Goal: Use online tool/utility: Utilize a website feature to perform a specific function

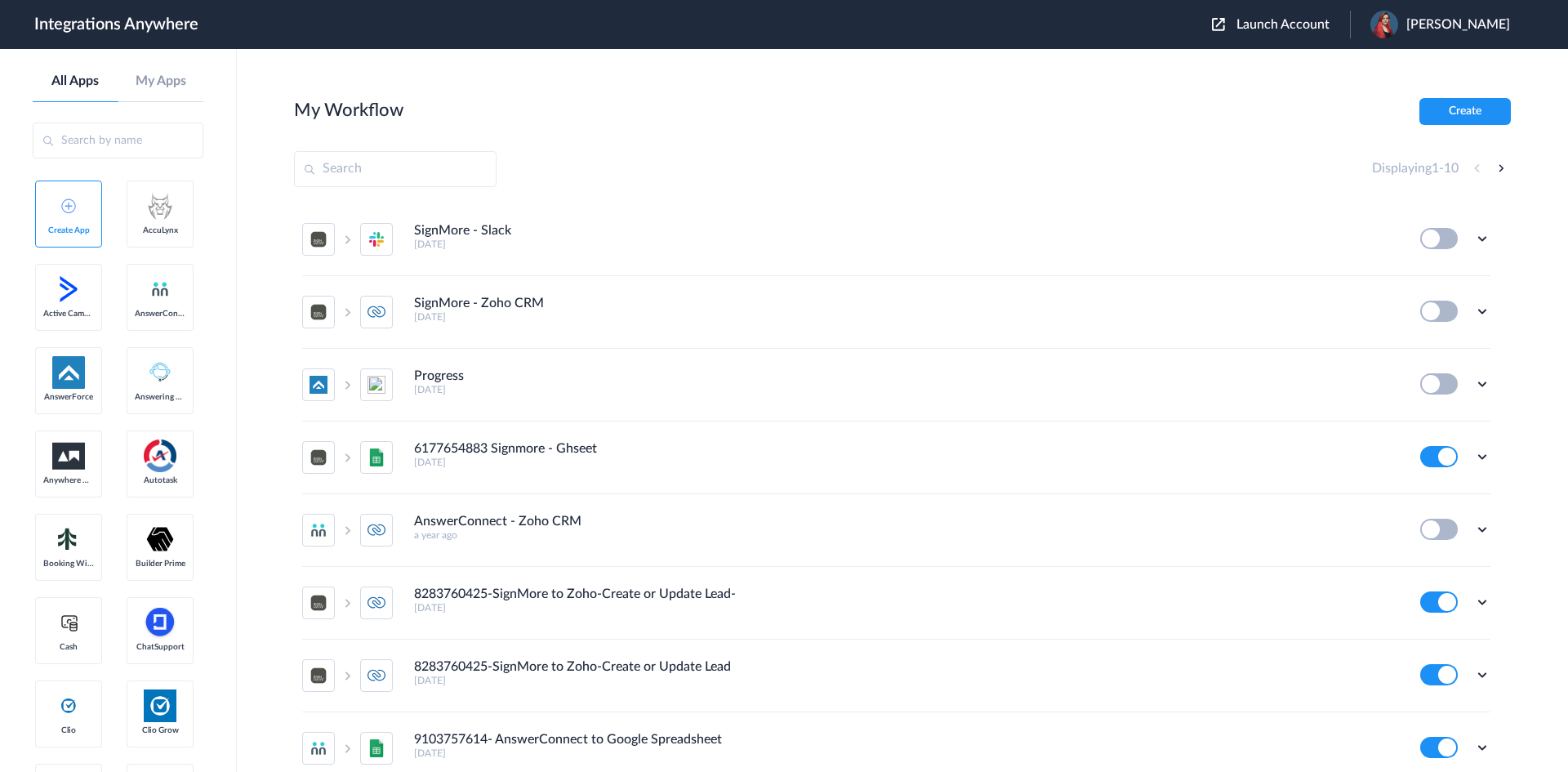
click at [1260, 15] on div "Launch Account Gwendolyn Shelby My Account Logout" at bounding box center [1369, 24] width 315 height 27
click at [1255, 25] on span "Launch Account" at bounding box center [1283, 24] width 93 height 13
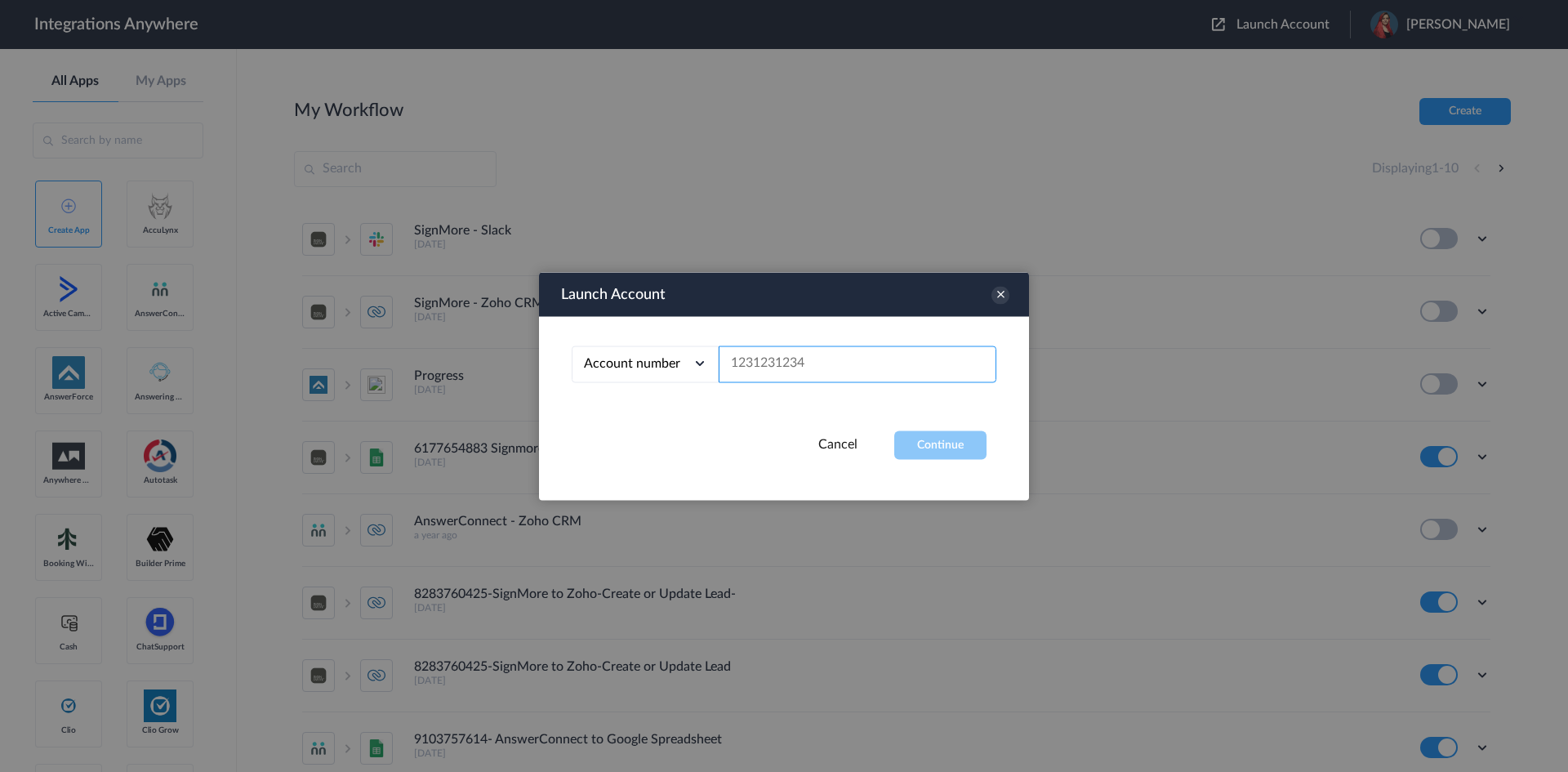
paste input "3467668571"
click at [968, 447] on button "Continue" at bounding box center [941, 444] width 93 height 28
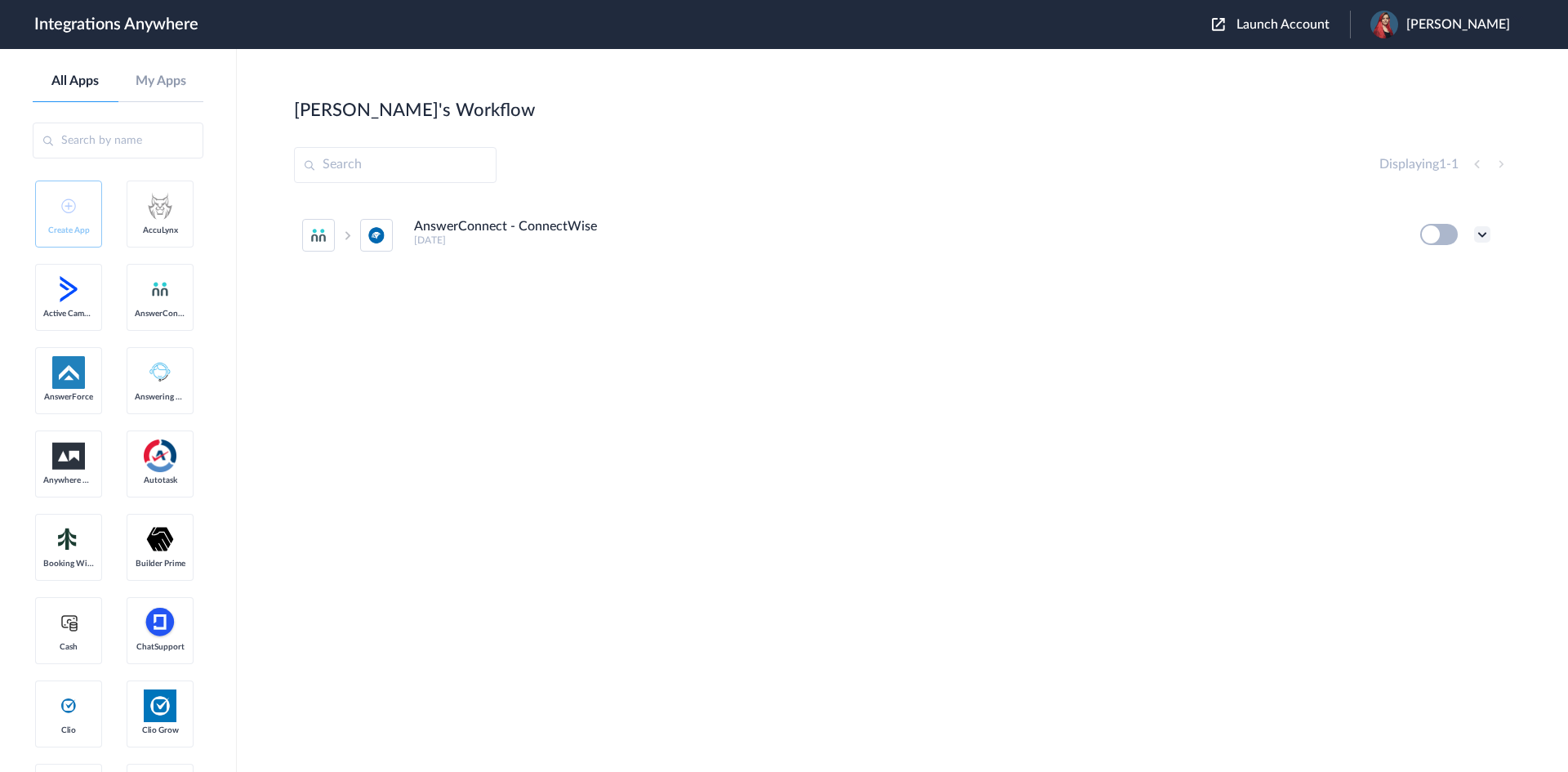
click at [1481, 237] on icon at bounding box center [1482, 234] width 16 height 16
click at [1463, 310] on li "Task history" at bounding box center [1438, 302] width 106 height 30
click at [1481, 237] on icon at bounding box center [1482, 234] width 16 height 16
click at [1439, 268] on li "Edit" at bounding box center [1438, 272] width 106 height 30
click at [1479, 239] on icon at bounding box center [1482, 234] width 16 height 16
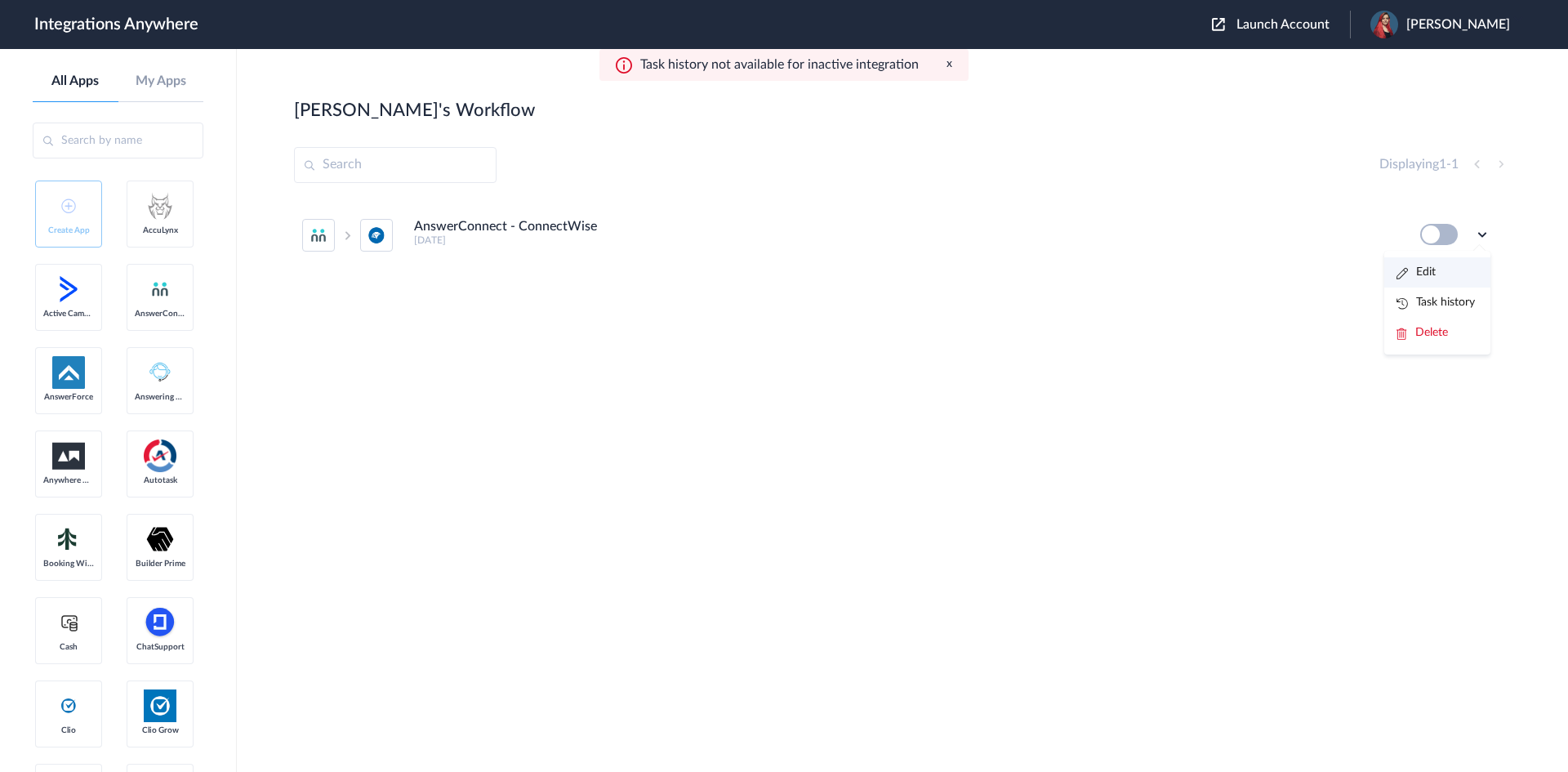
click at [1456, 286] on li "Edit" at bounding box center [1438, 272] width 106 height 30
click at [1479, 231] on icon at bounding box center [1482, 234] width 16 height 16
click at [1263, 20] on span "Launch Account" at bounding box center [1283, 24] width 93 height 13
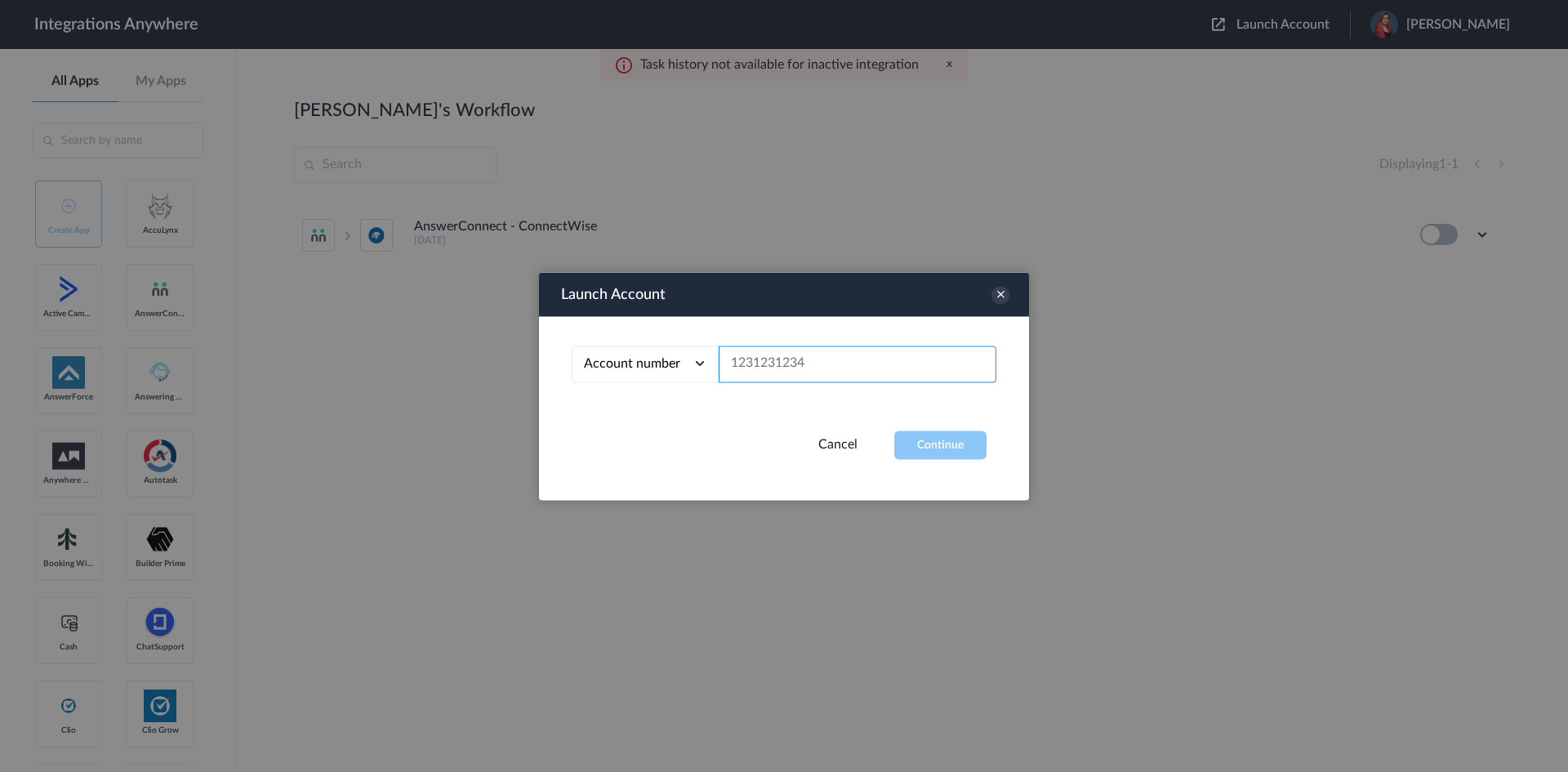
click at [864, 359] on input "text" at bounding box center [858, 364] width 278 height 37
paste input "3467668571"
type input "3467668571"
click at [954, 436] on button "Continue" at bounding box center [941, 444] width 93 height 28
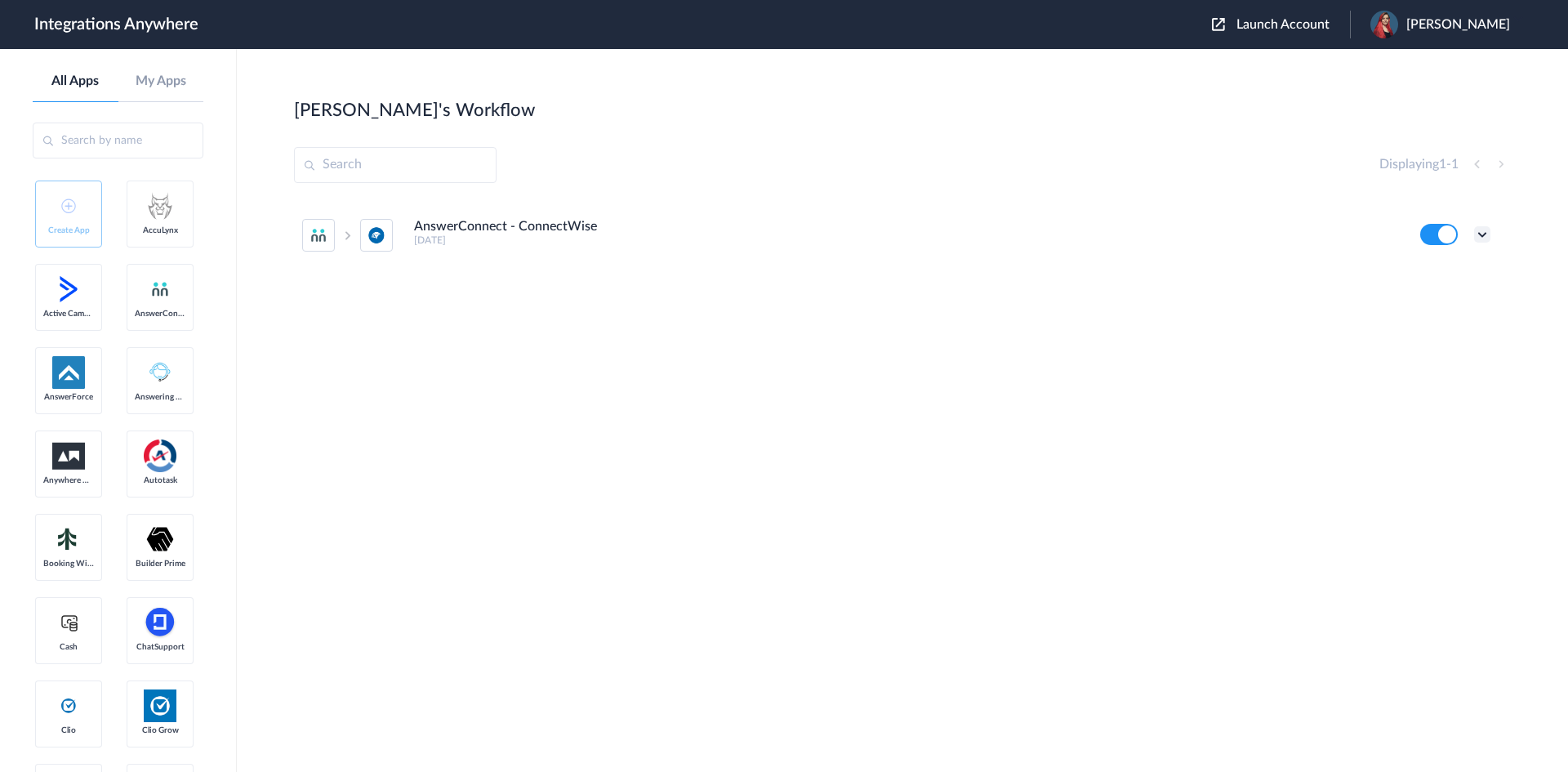
click at [1481, 235] on icon at bounding box center [1482, 234] width 16 height 16
click at [1479, 303] on li "Task history" at bounding box center [1438, 302] width 106 height 30
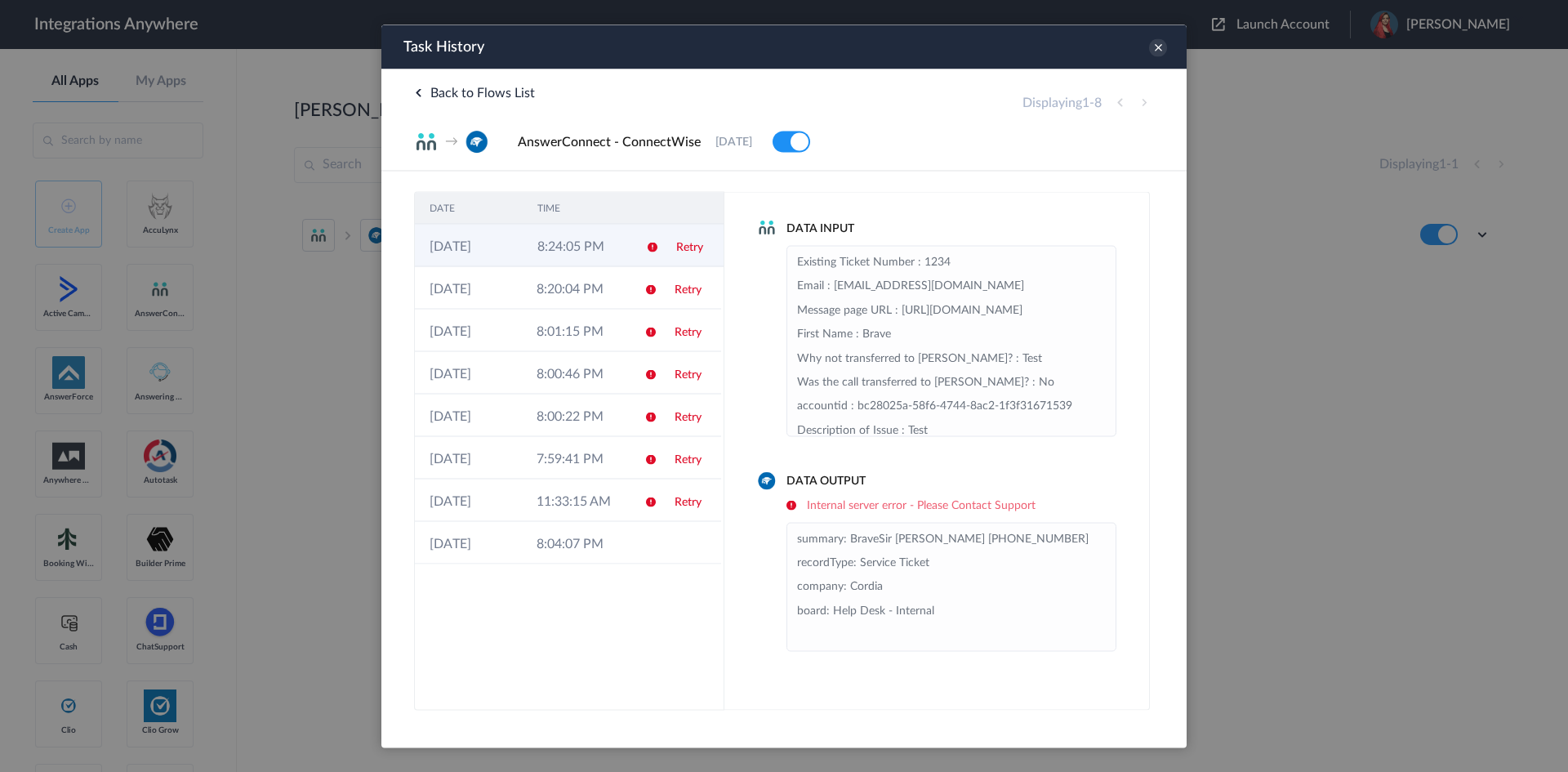
click at [673, 252] on td "Retry" at bounding box center [692, 245] width 62 height 43
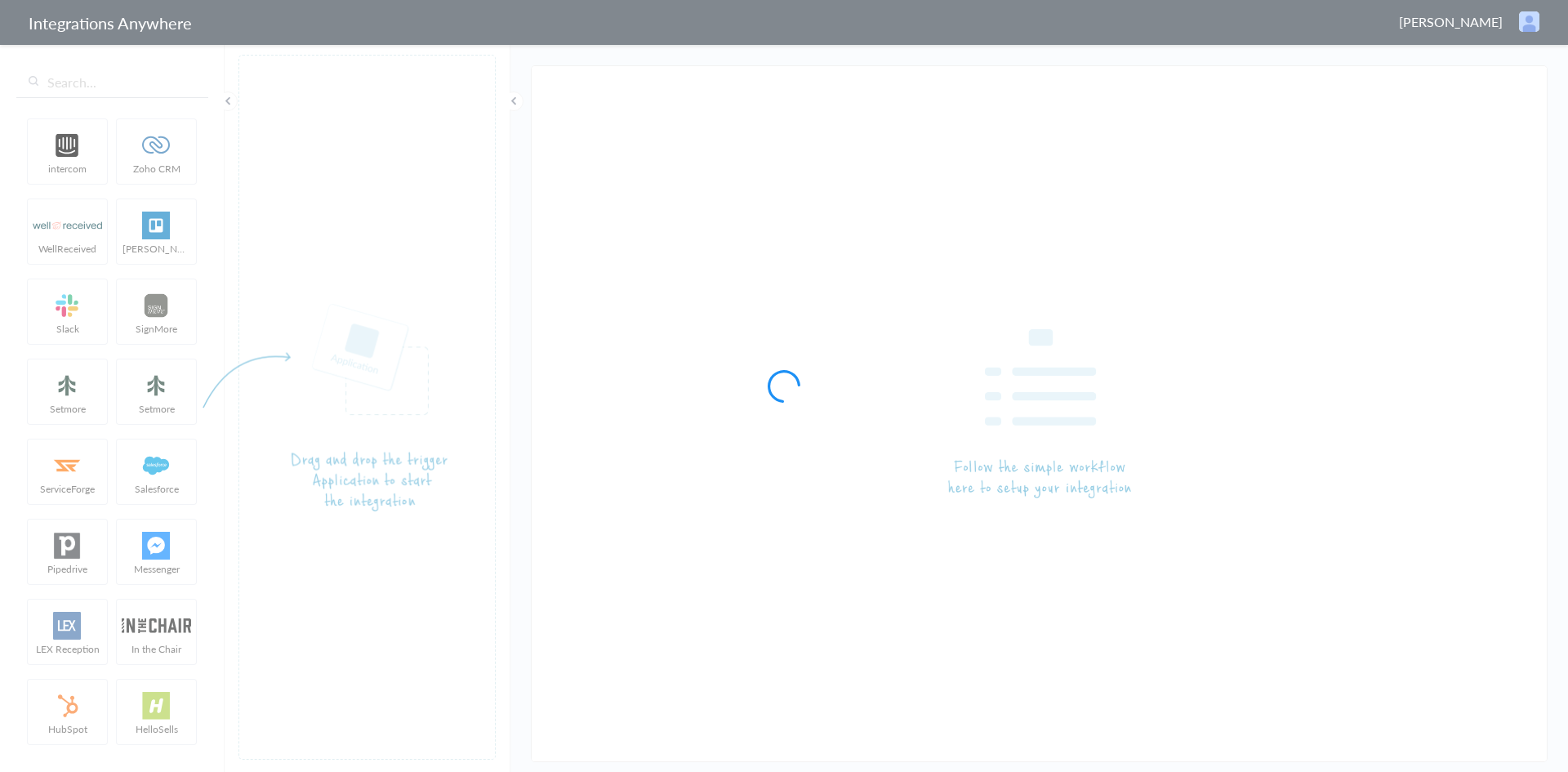
type input "AnswerConnect - ConnectWise"
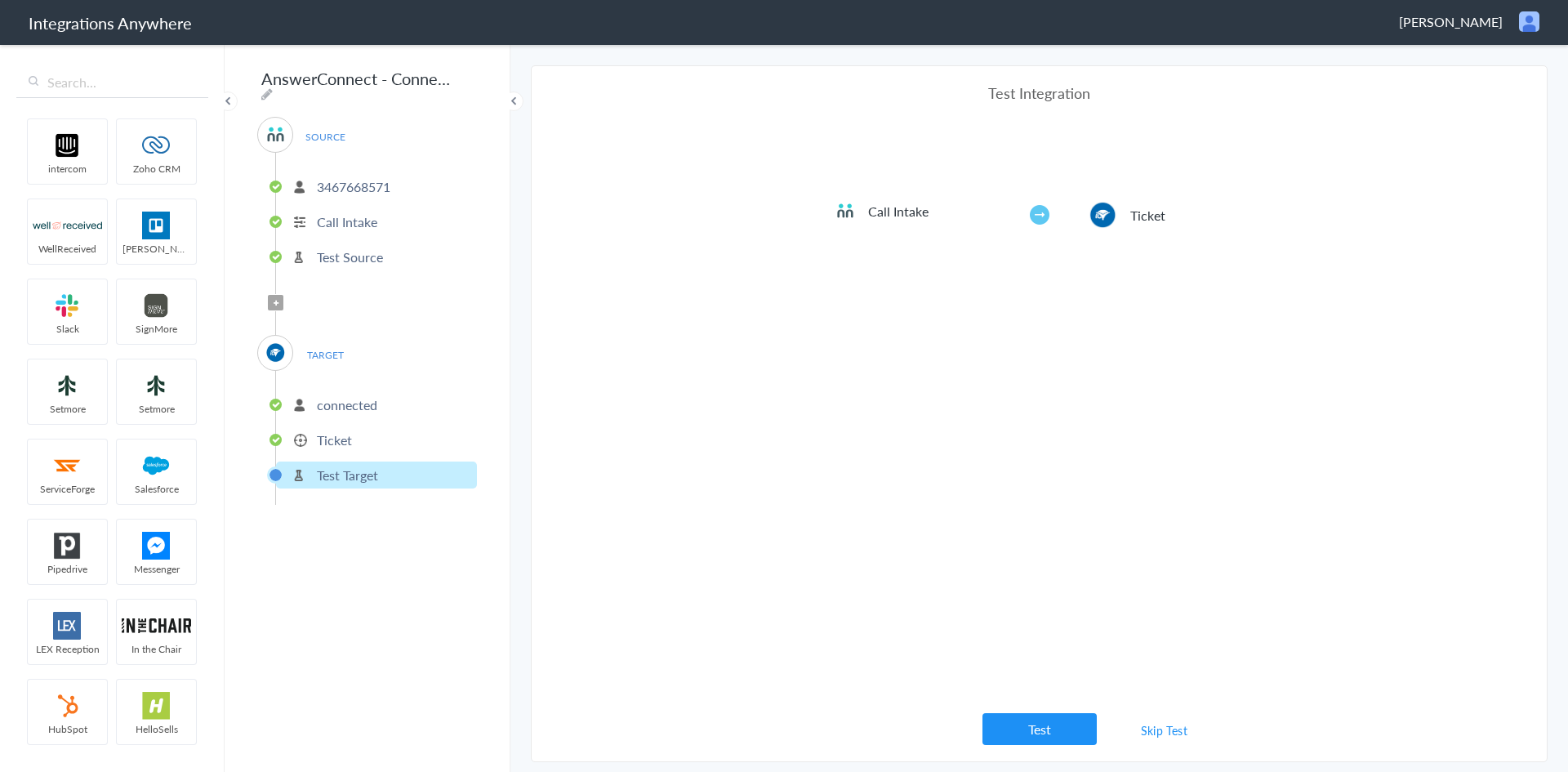
click at [1027, 703] on div "Test Integration Call Intake Ticket View test data Your Integration has been se…" at bounding box center [1040, 413] width 408 height 662
click at [1027, 726] on button "Test" at bounding box center [1039, 728] width 114 height 32
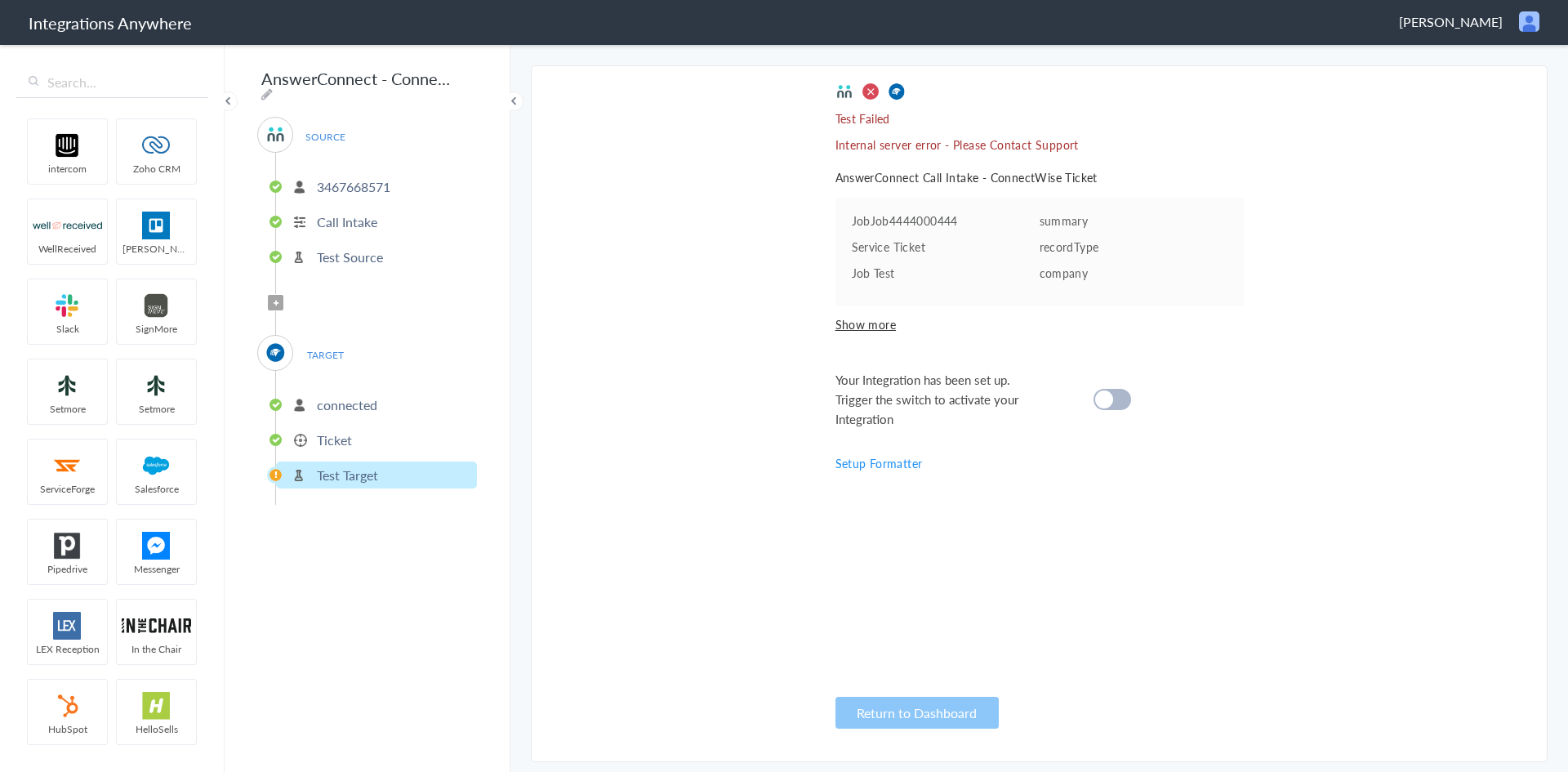
click at [1119, 399] on div at bounding box center [1113, 399] width 38 height 21
click at [1107, 404] on cite at bounding box center [1104, 399] width 18 height 18
click at [360, 402] on p "connected" at bounding box center [347, 405] width 60 height 19
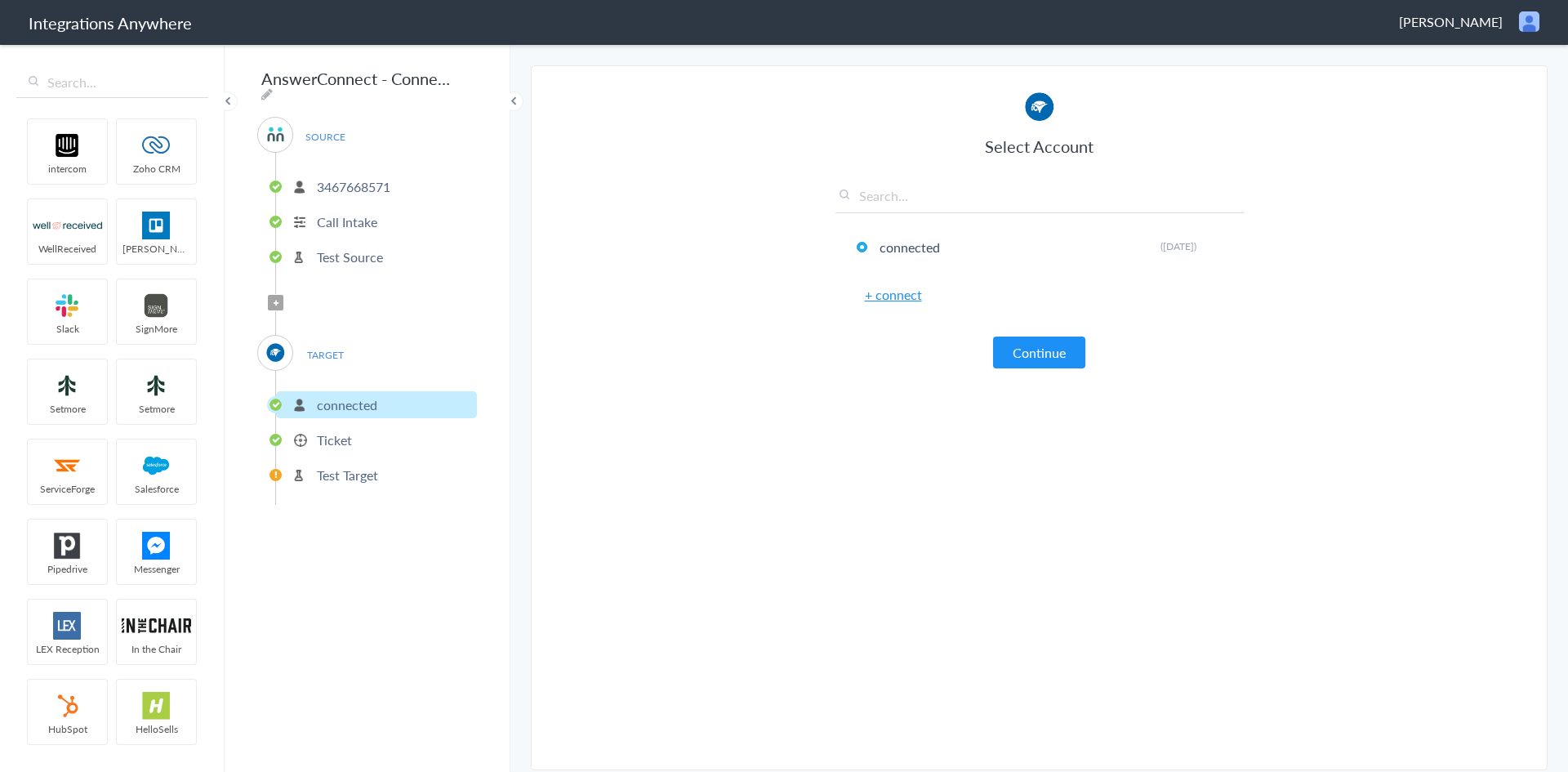
click at [331, 426] on li "Ticket" at bounding box center [377, 439] width 201 height 27
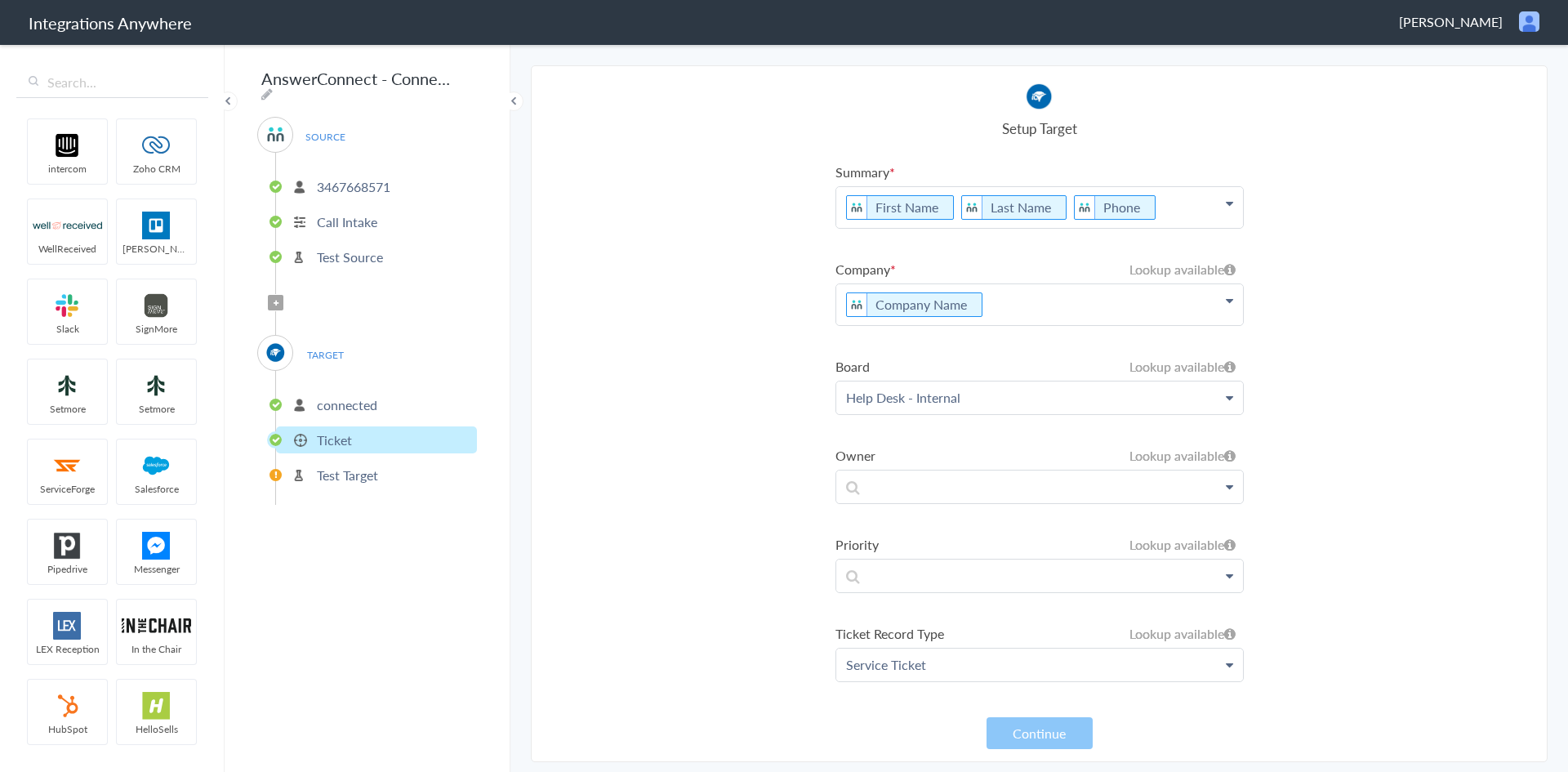
click at [323, 436] on p "Ticket" at bounding box center [334, 440] width 35 height 19
click at [342, 469] on p "Test Target" at bounding box center [347, 475] width 61 height 19
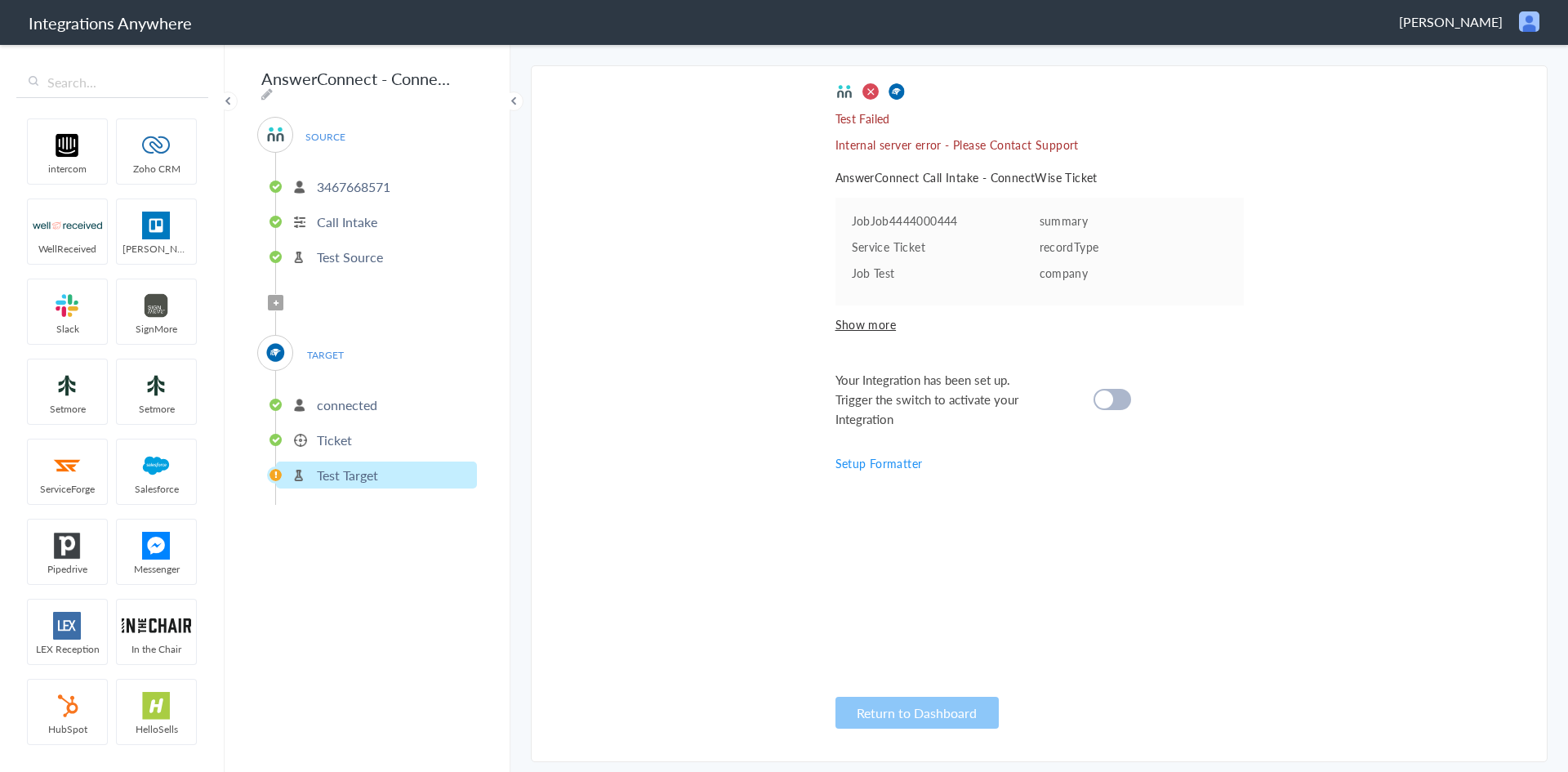
click at [342, 401] on p "connected" at bounding box center [347, 405] width 60 height 19
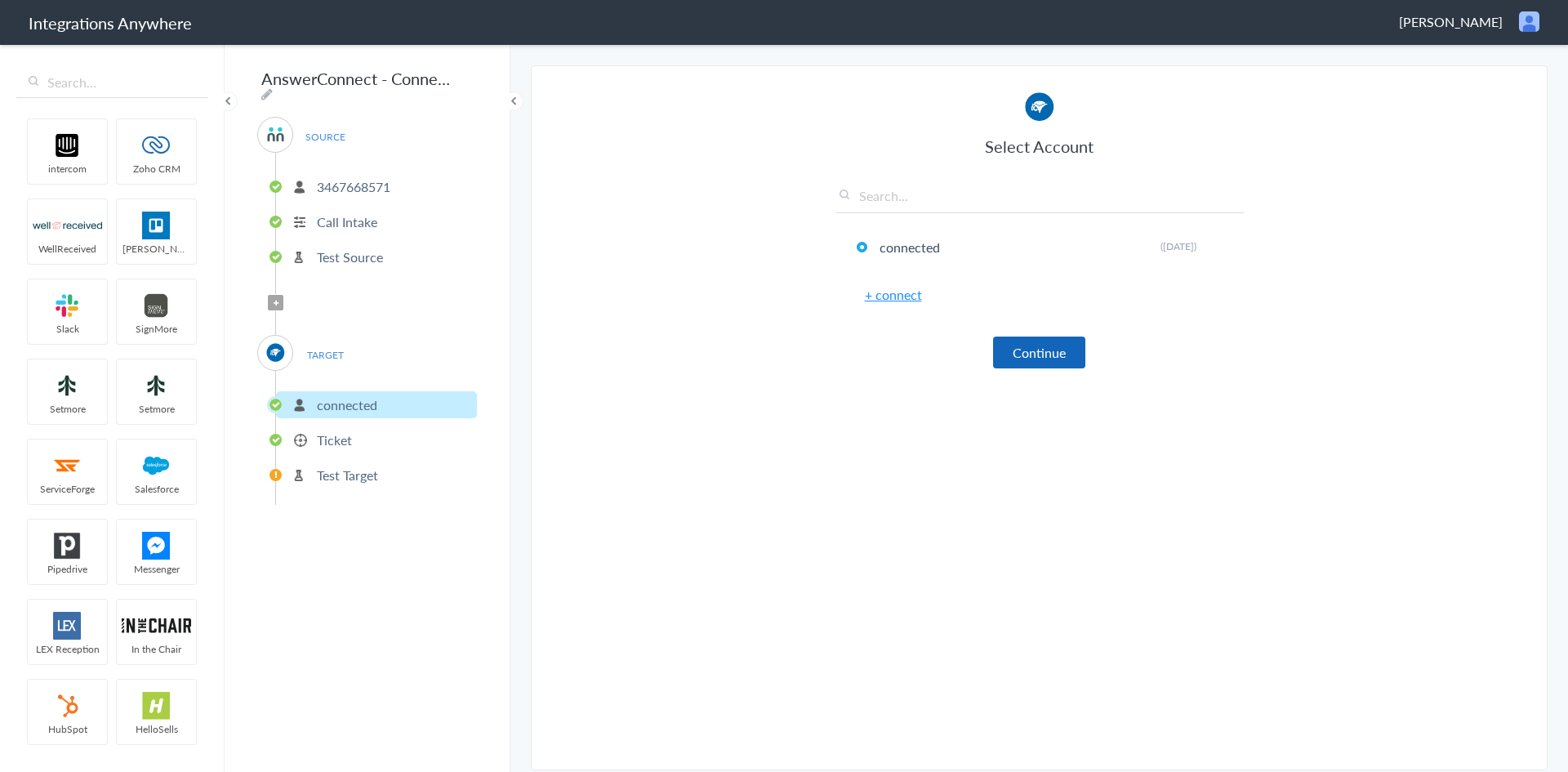
click at [1009, 350] on button "Continue" at bounding box center [1040, 352] width 93 height 32
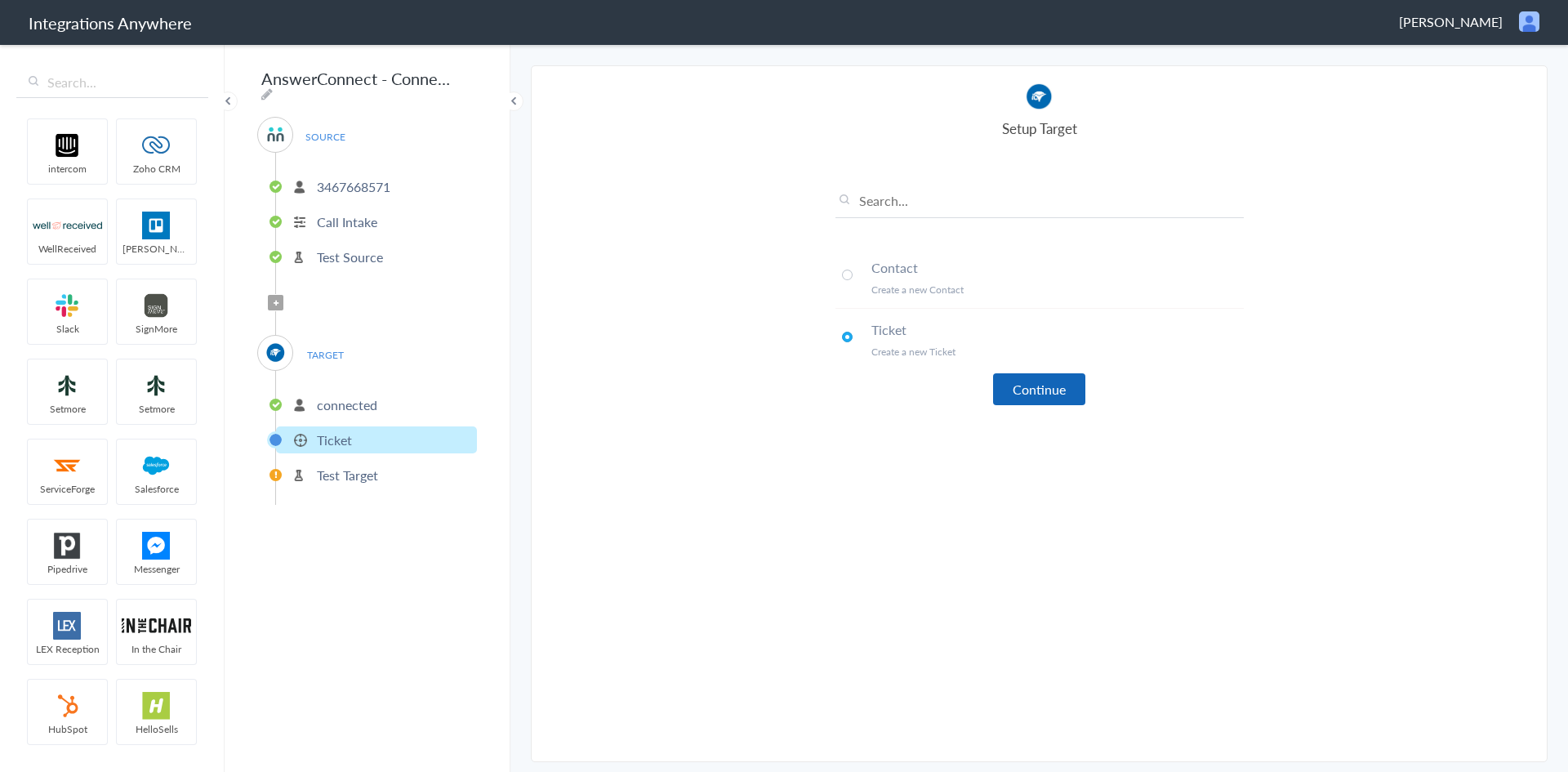
click at [1025, 397] on button "Continue" at bounding box center [1040, 389] width 93 height 32
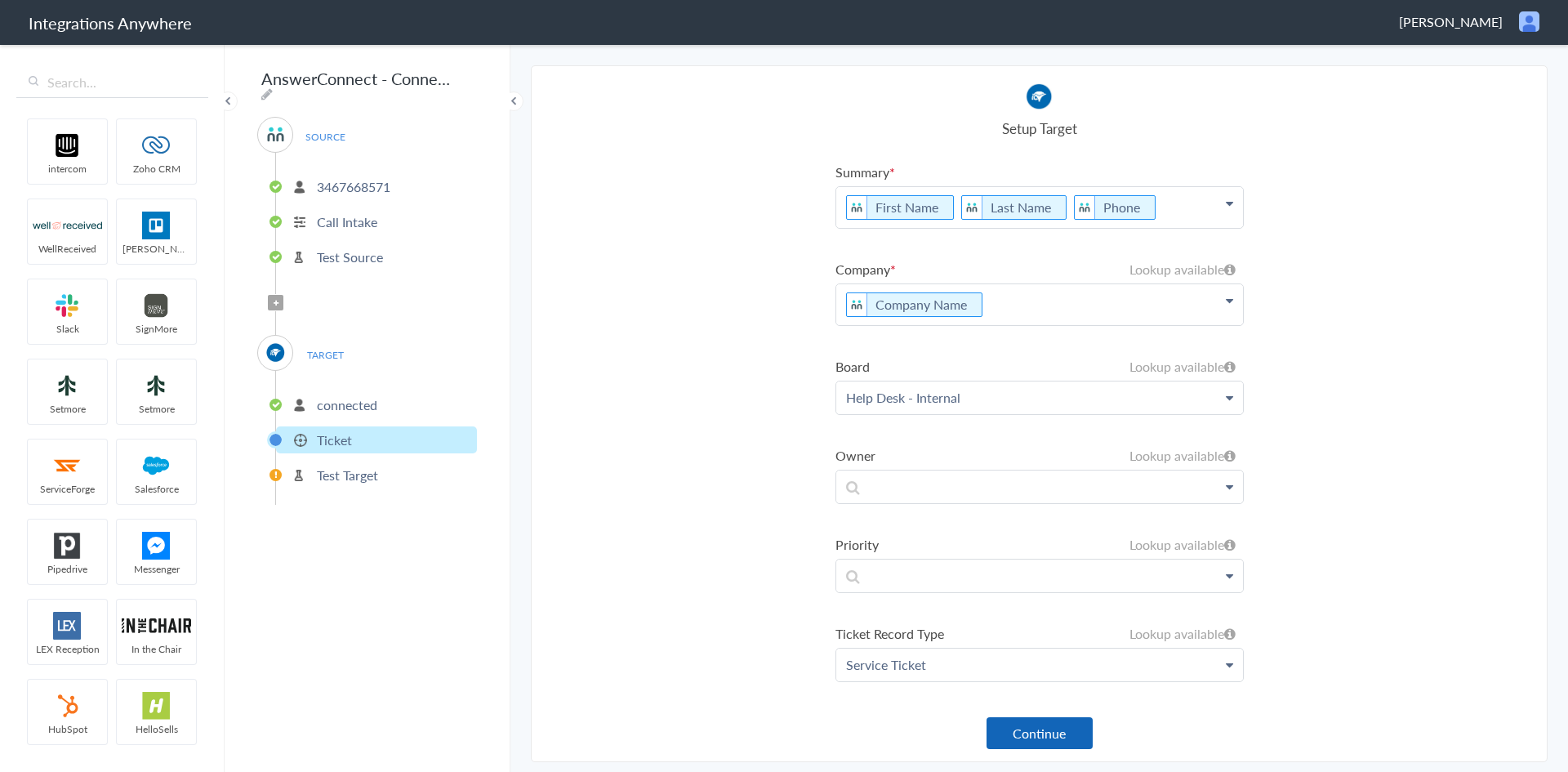
click at [1059, 727] on button "Continue" at bounding box center [1040, 733] width 106 height 32
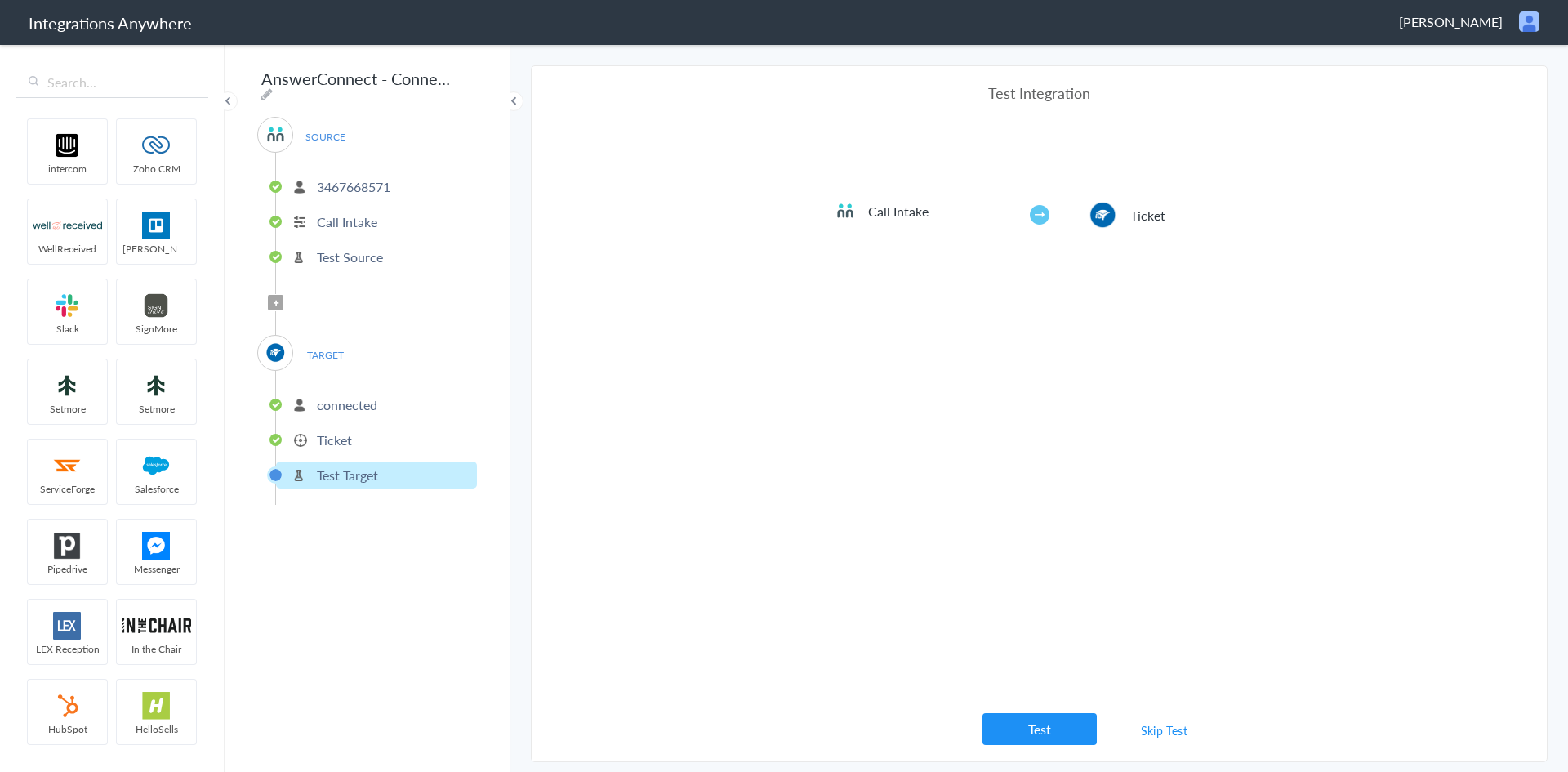
click at [1156, 723] on link "Skip Test" at bounding box center [1164, 730] width 87 height 29
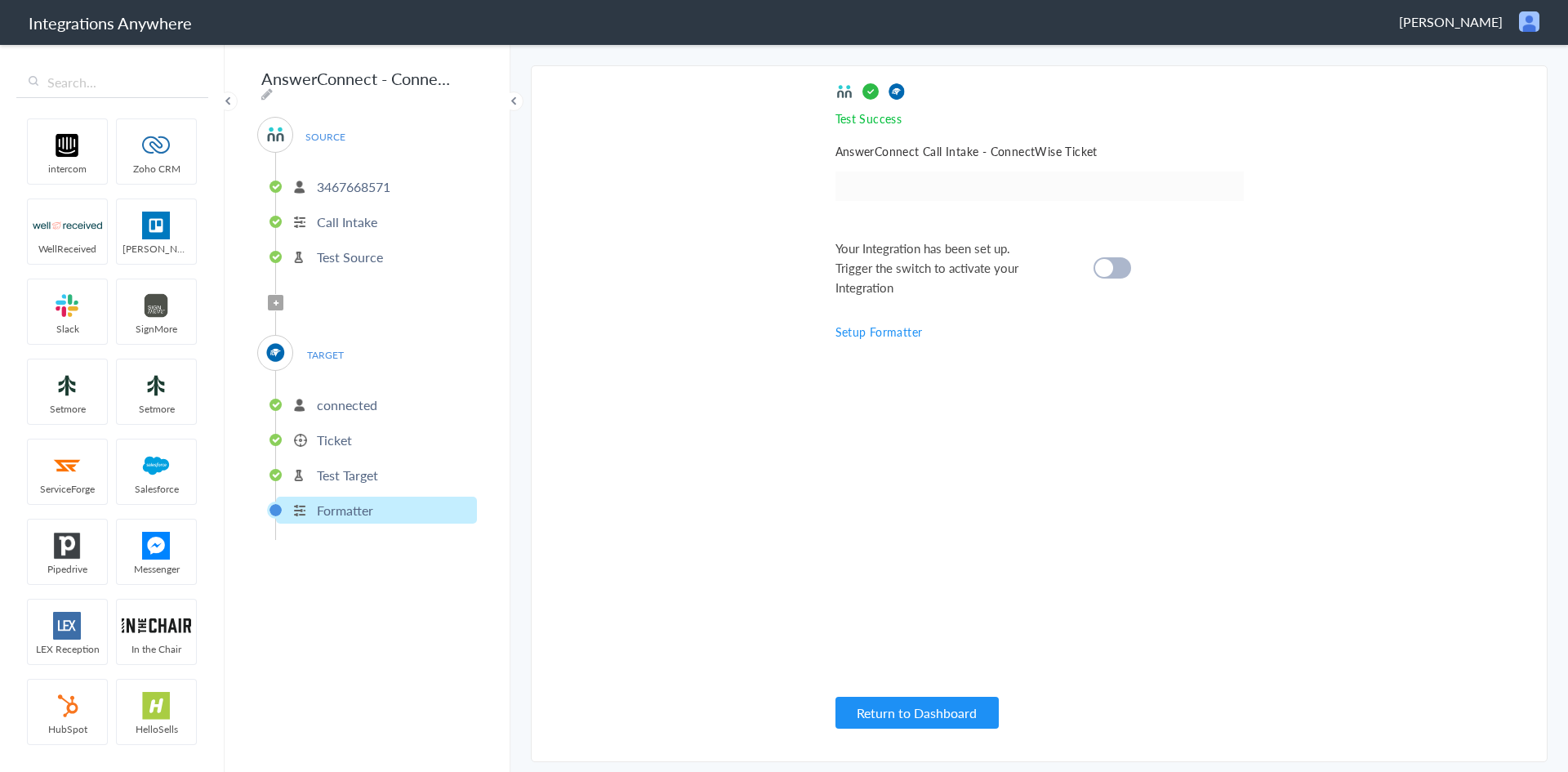
click at [1119, 264] on div at bounding box center [1113, 268] width 38 height 21
click at [940, 713] on button "Return to Dashboard" at bounding box center [917, 712] width 163 height 32
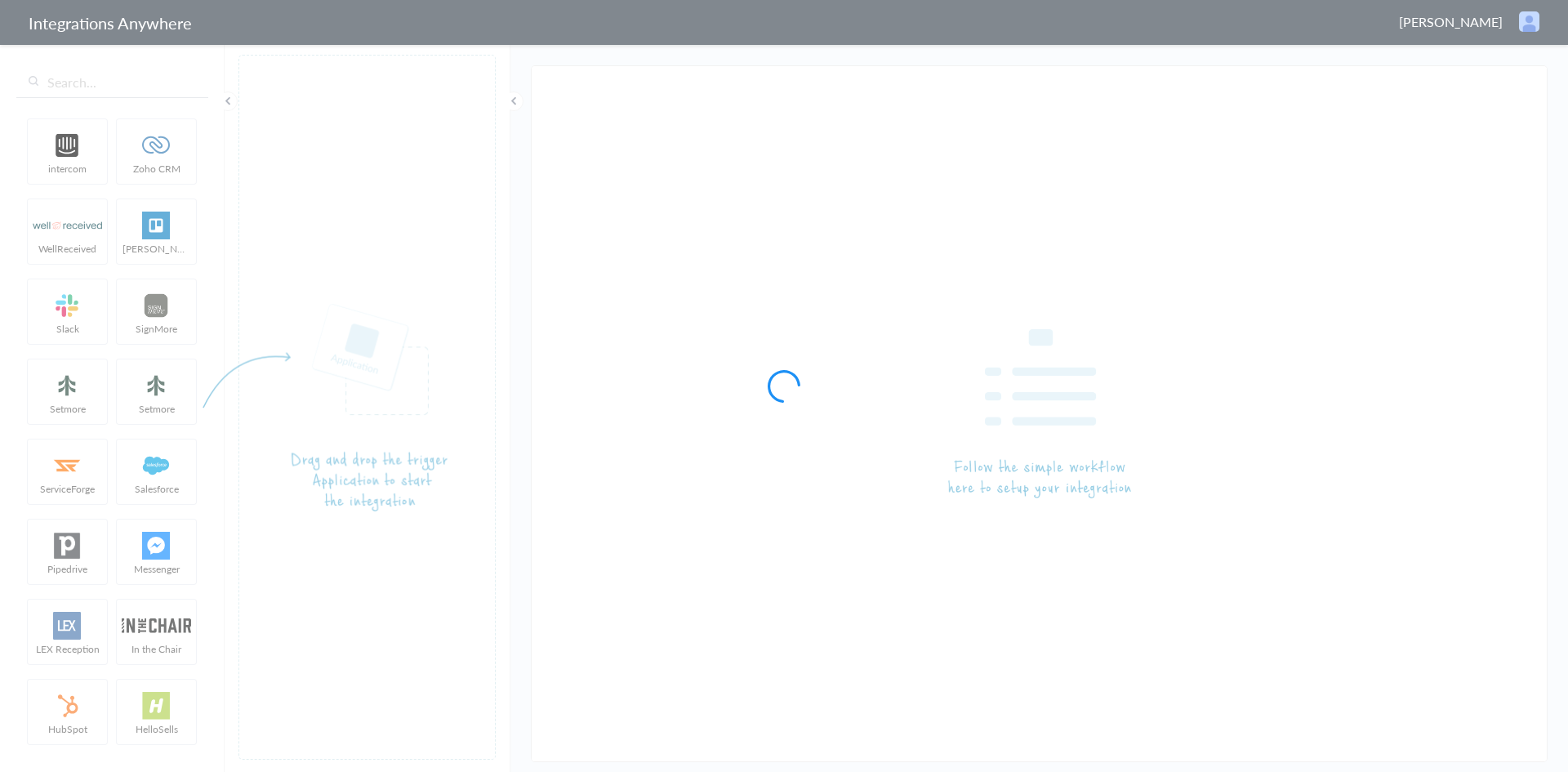
type input "AnswerConnect - ConnectWise"
